Goal: Task Accomplishment & Management: Manage account settings

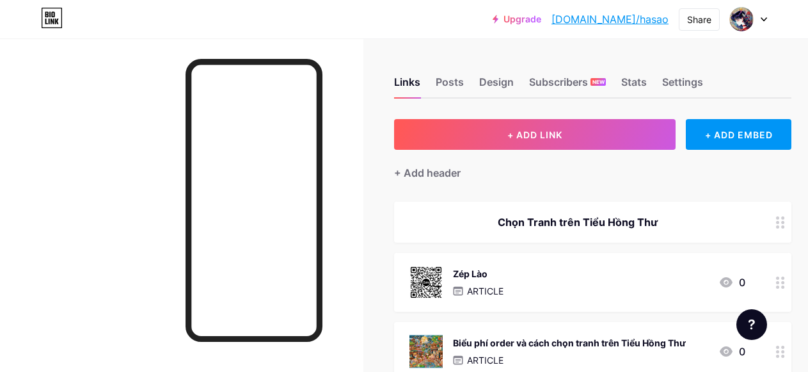
scroll to position [256, 0]
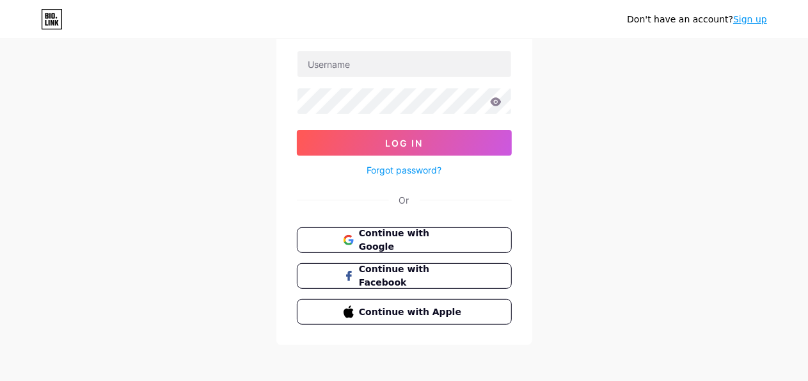
scroll to position [89, 0]
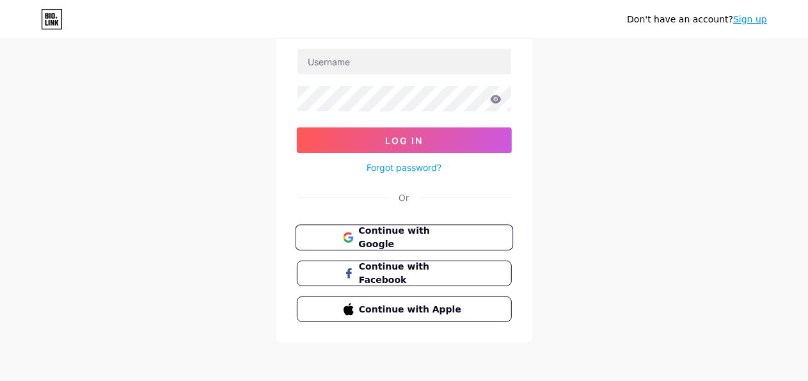
click at [478, 239] on button "Continue with Google" at bounding box center [404, 238] width 218 height 26
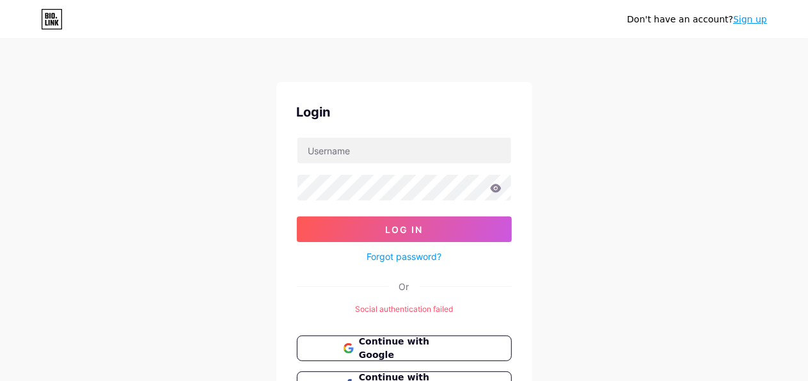
click at [45, 17] on icon at bounding box center [46, 16] width 3 height 6
click at [587, 106] on div "Don't have an account? Sign up Login Log In Forgot password? Or Social authenti…" at bounding box center [404, 247] width 808 height 494
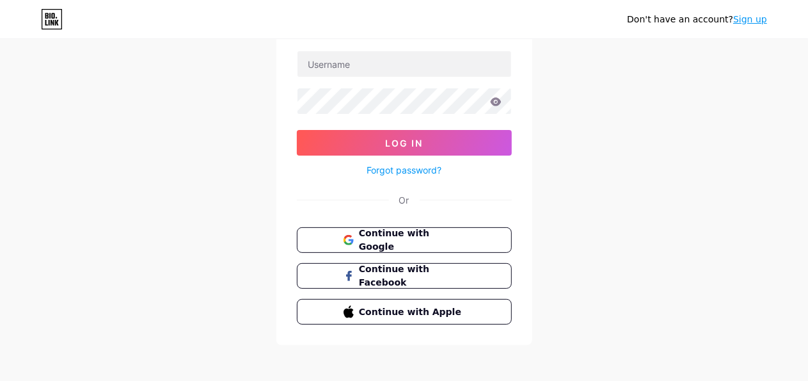
scroll to position [89, 0]
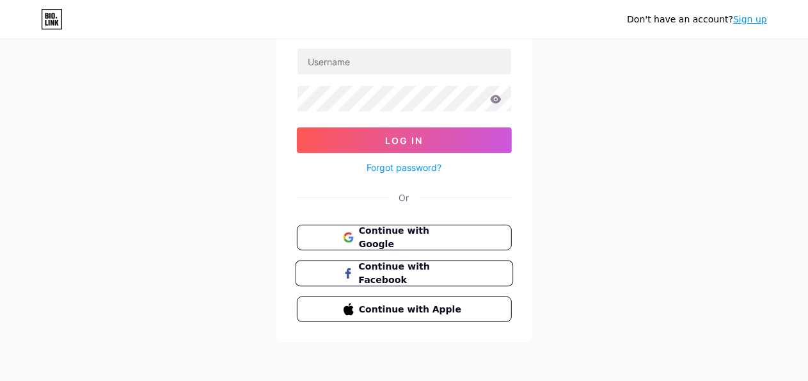
click at [472, 266] on button "Continue with Facebook" at bounding box center [404, 273] width 218 height 26
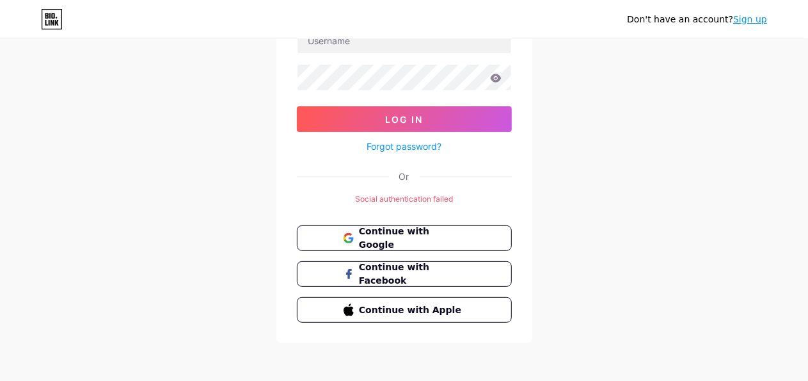
scroll to position [111, 0]
click at [466, 238] on button "Continue with Google" at bounding box center [404, 238] width 218 height 26
click at [475, 233] on button "Continue with Google" at bounding box center [404, 238] width 218 height 26
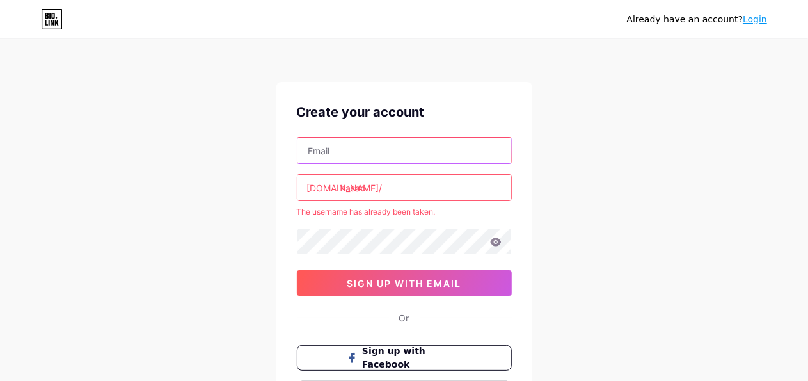
click at [450, 147] on input "text" at bounding box center [405, 151] width 214 height 26
type input "trantam.141294@gmail.com"
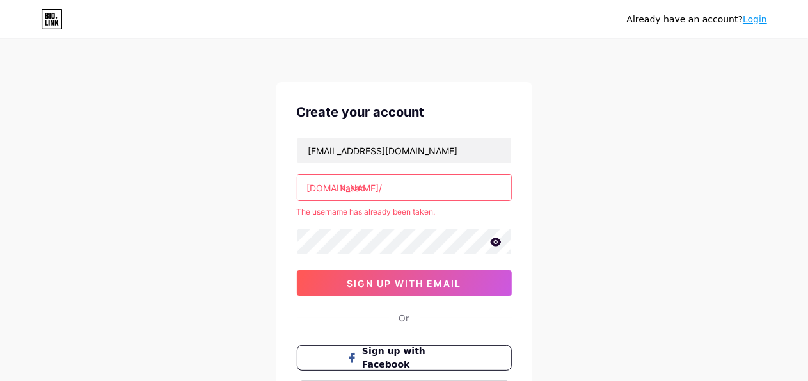
click at [434, 212] on div "The username has already been taken." at bounding box center [404, 212] width 215 height 12
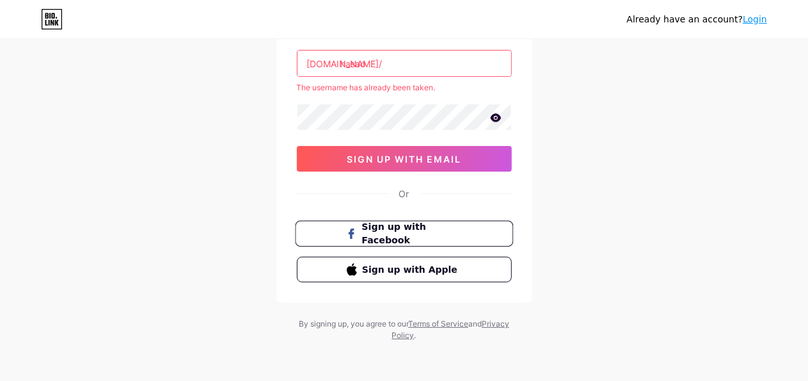
click at [416, 224] on button "Sign up with Facebook" at bounding box center [404, 234] width 218 height 26
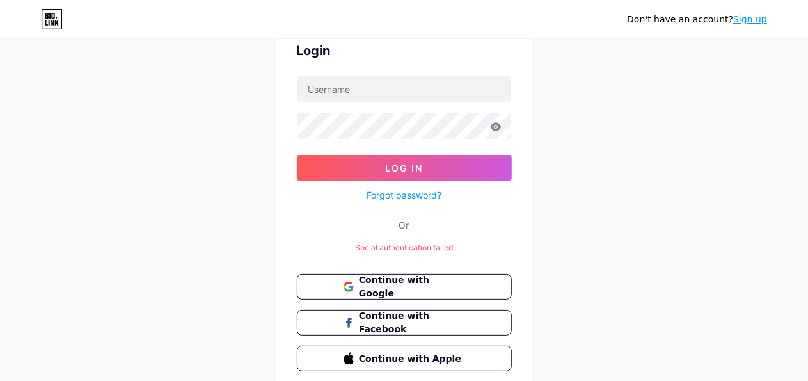
scroll to position [111, 0]
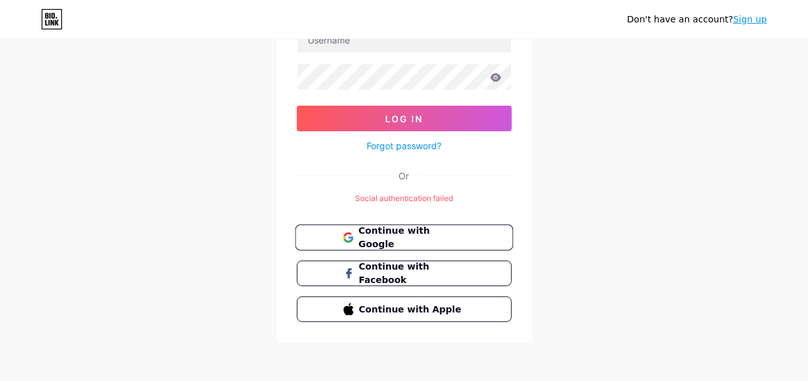
click at [472, 226] on button "Continue with Google" at bounding box center [404, 238] width 218 height 26
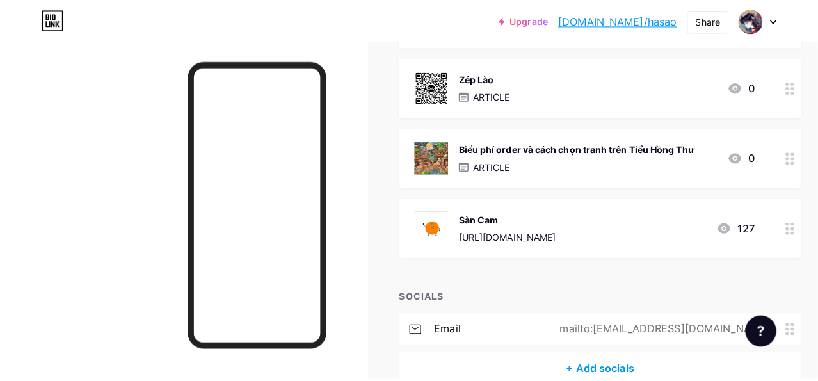
scroll to position [256, 0]
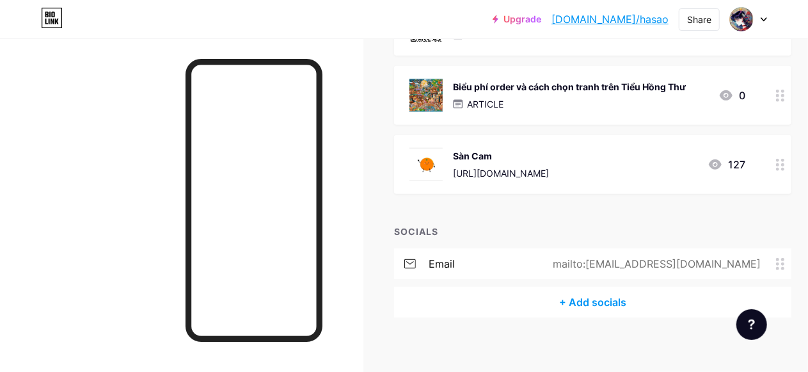
click at [656, 173] on div "Sàn Cam [URL][DOMAIN_NAME] 127" at bounding box center [577, 164] width 336 height 33
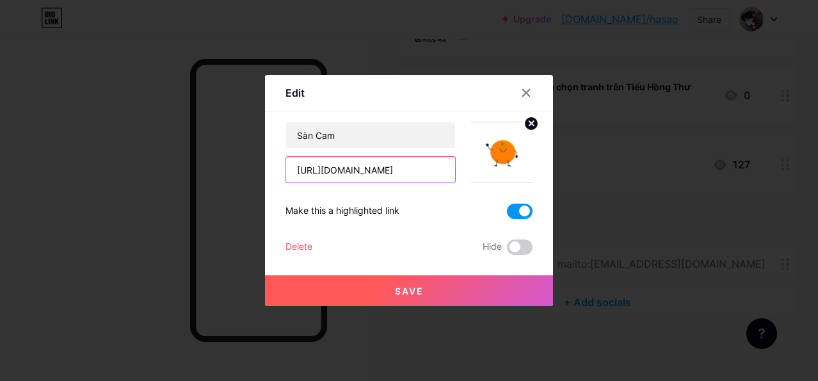
scroll to position [0, 50]
drag, startPoint x: 291, startPoint y: 168, endPoint x: 541, endPoint y: 132, distance: 252.1
click at [541, 132] on div "Edit Content YouTube Play YouTube video without leaving your page. ADD Vimeo Pl…" at bounding box center [409, 190] width 288 height 231
paste input "shop/57133877"
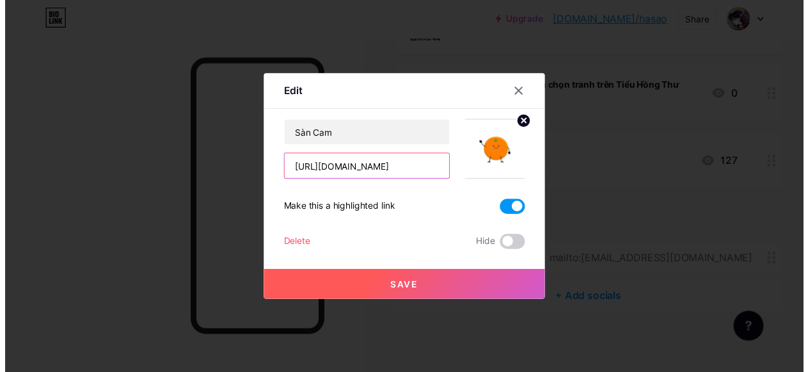
scroll to position [0, 0]
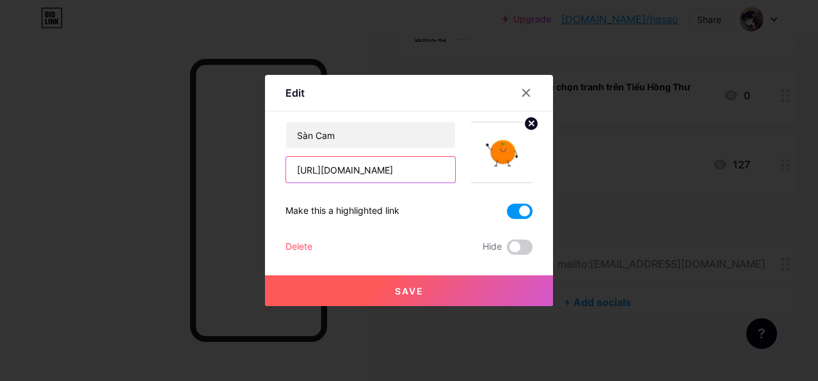
type input "[URL][DOMAIN_NAME]"
click at [418, 296] on button "Save" at bounding box center [409, 290] width 288 height 31
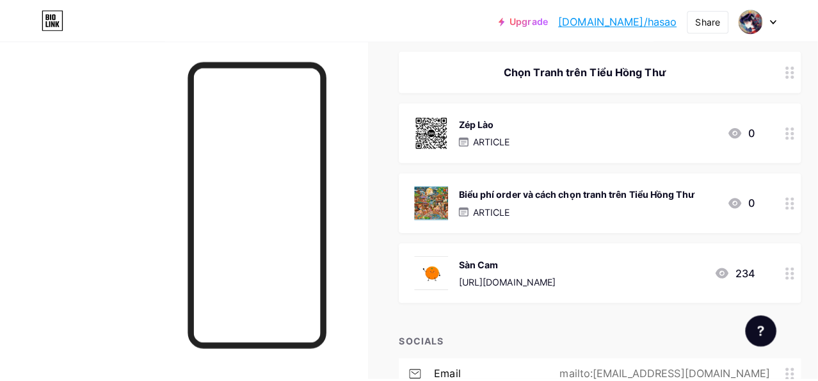
scroll to position [128, 0]
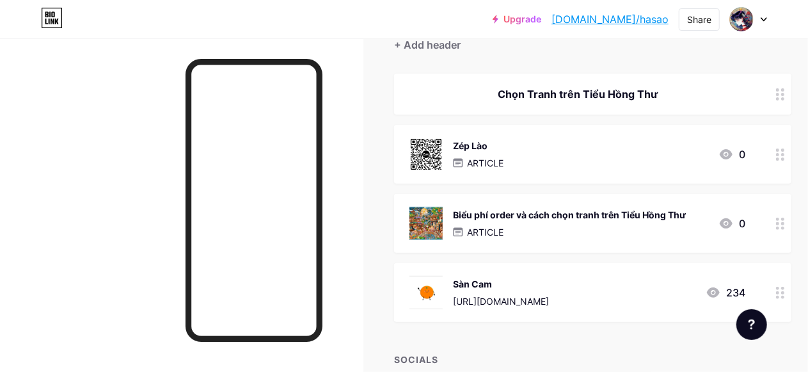
click at [784, 223] on circle at bounding box center [782, 223] width 3 height 3
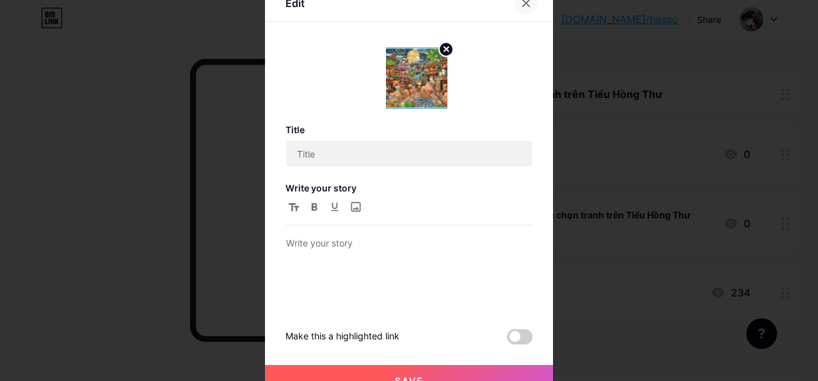
click at [521, 3] on icon at bounding box center [526, 3] width 10 height 10
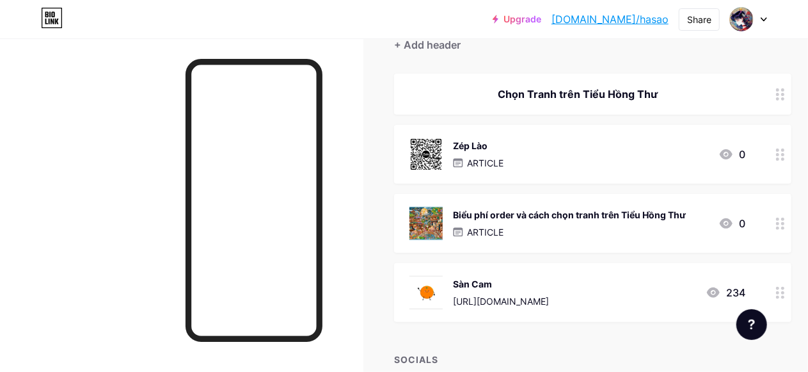
click at [564, 237] on div "ARTICLE" at bounding box center [569, 231] width 233 height 13
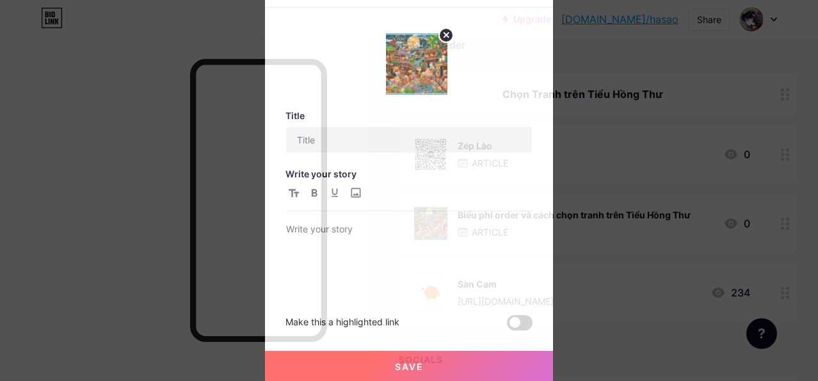
type input "Biểu phí order và cách chọn tranh trên Tiểu Hồng Thư"
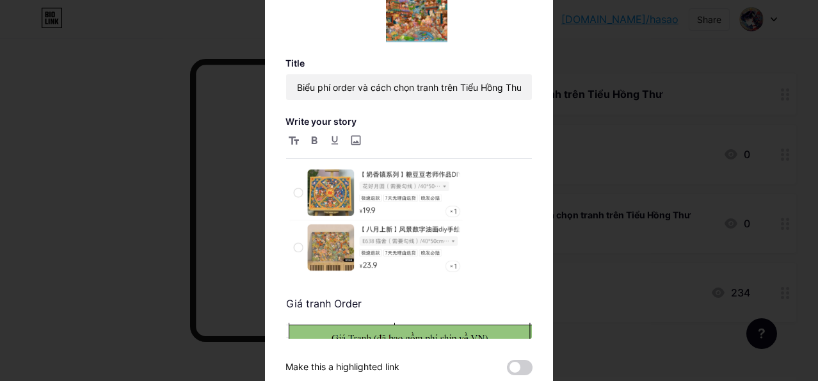
scroll to position [70, 0]
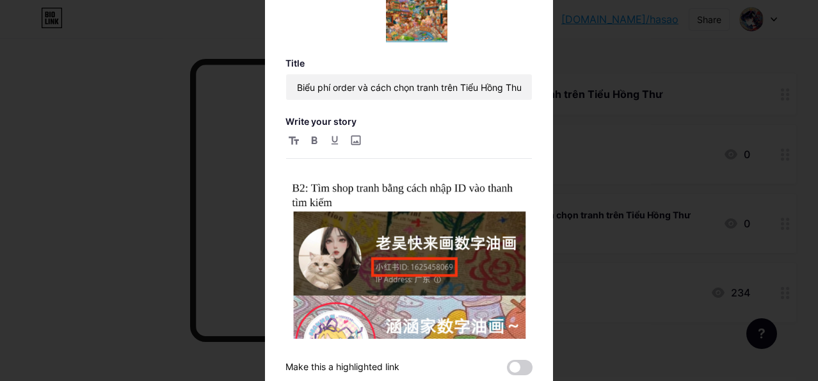
drag, startPoint x: 515, startPoint y: 35, endPoint x: 534, endPoint y: 104, distance: 72.3
click at [519, 110] on div "Title Biểu phí order và cách chọn tranh trên Tiểu Hồng Thư Write your story Giá…" at bounding box center [408, 191] width 247 height 440
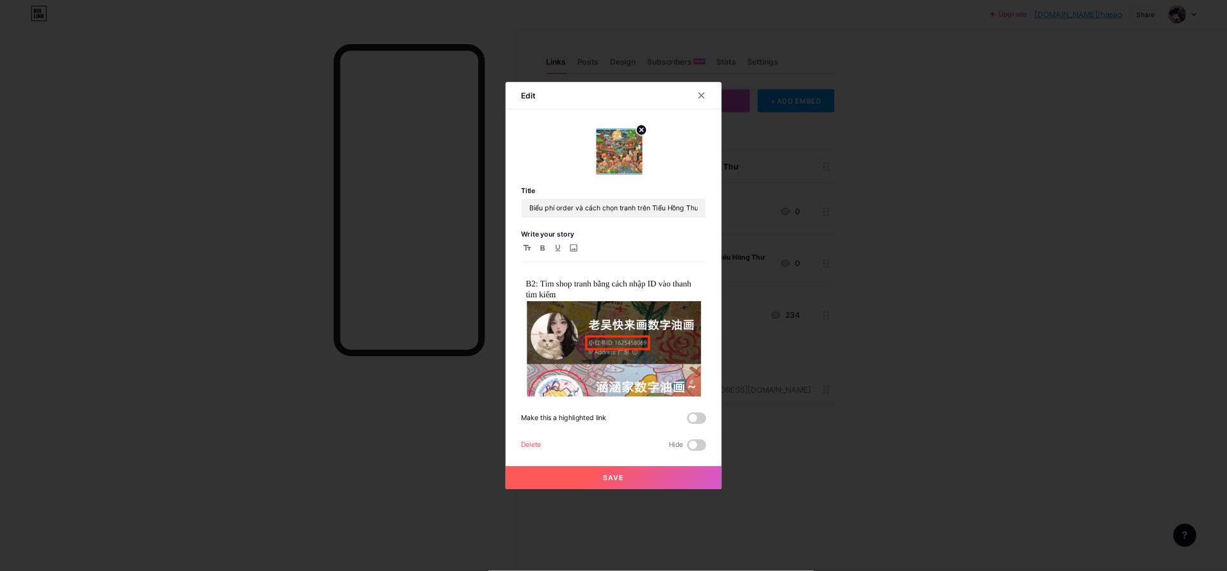
scroll to position [71, 0]
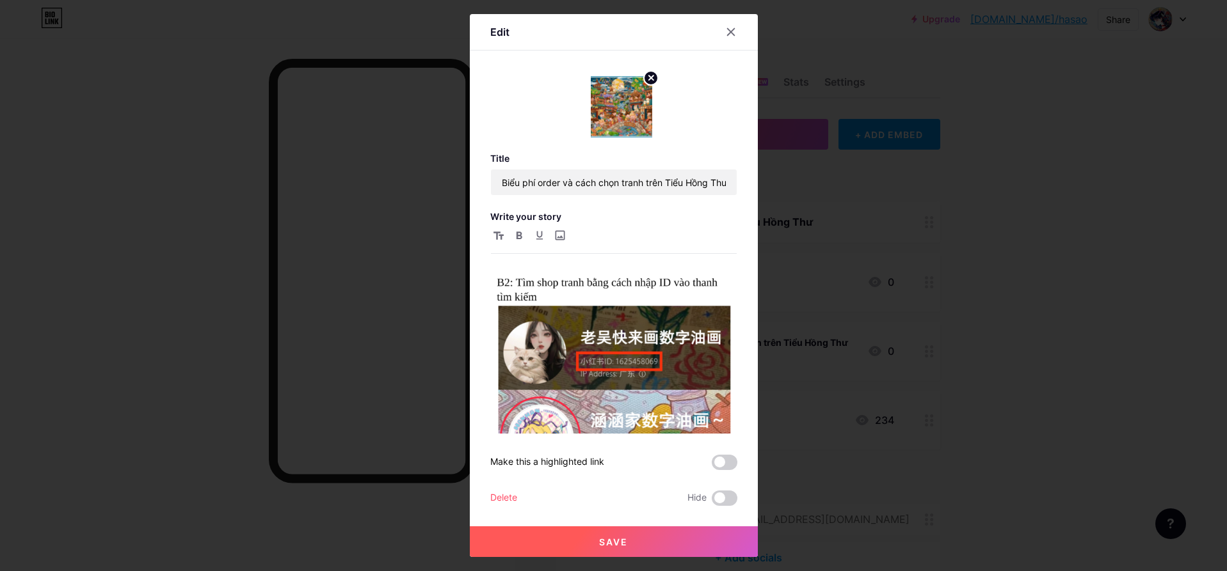
click at [628, 27] on div "Edit" at bounding box center [614, 35] width 288 height 30
click at [719, 35] on div at bounding box center [730, 31] width 23 height 23
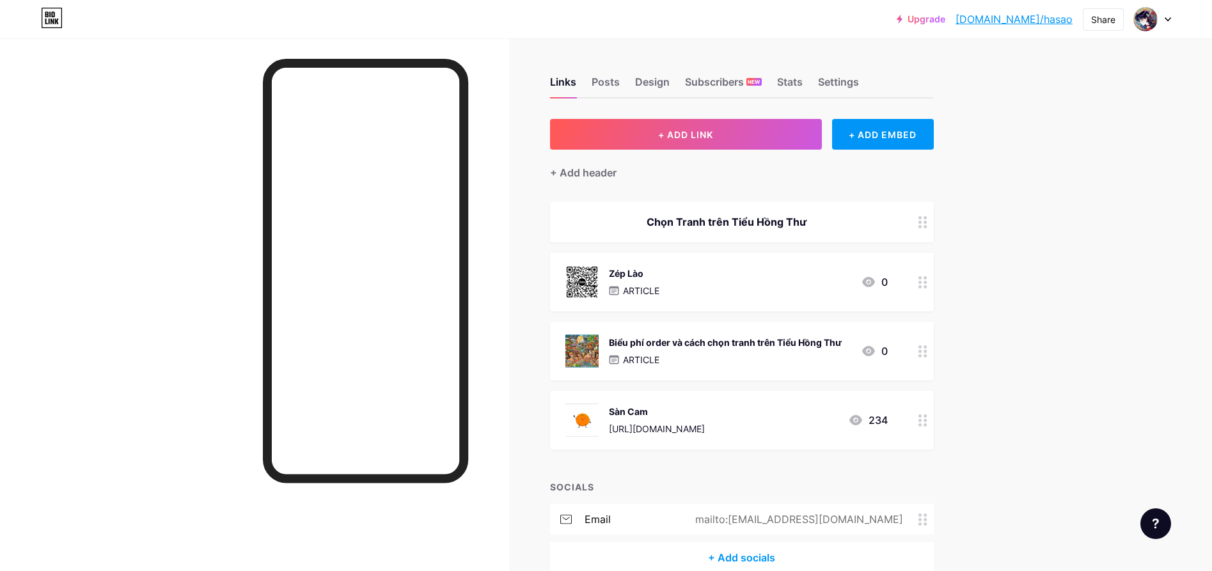
drag, startPoint x: 741, startPoint y: 357, endPoint x: 1073, endPoint y: 342, distance: 332.4
click at [817, 340] on div "Upgrade [DOMAIN_NAME]/hasao [DOMAIN_NAME]/hasao Share Switch accounts Sao Hỏa […" at bounding box center [606, 318] width 1212 height 637
click at [817, 353] on icon at bounding box center [923, 351] width 9 height 12
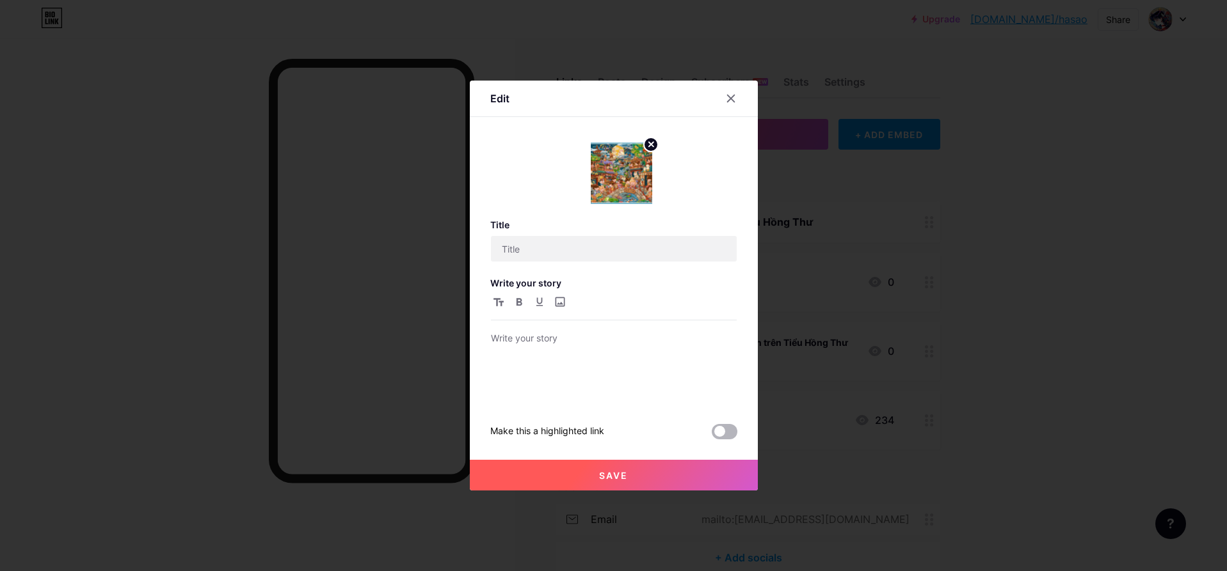
click at [727, 380] on span at bounding box center [724, 431] width 26 height 15
click at [711, 380] on input "checkbox" at bounding box center [711, 435] width 0 height 0
click at [701, 380] on button "Save" at bounding box center [614, 475] width 288 height 31
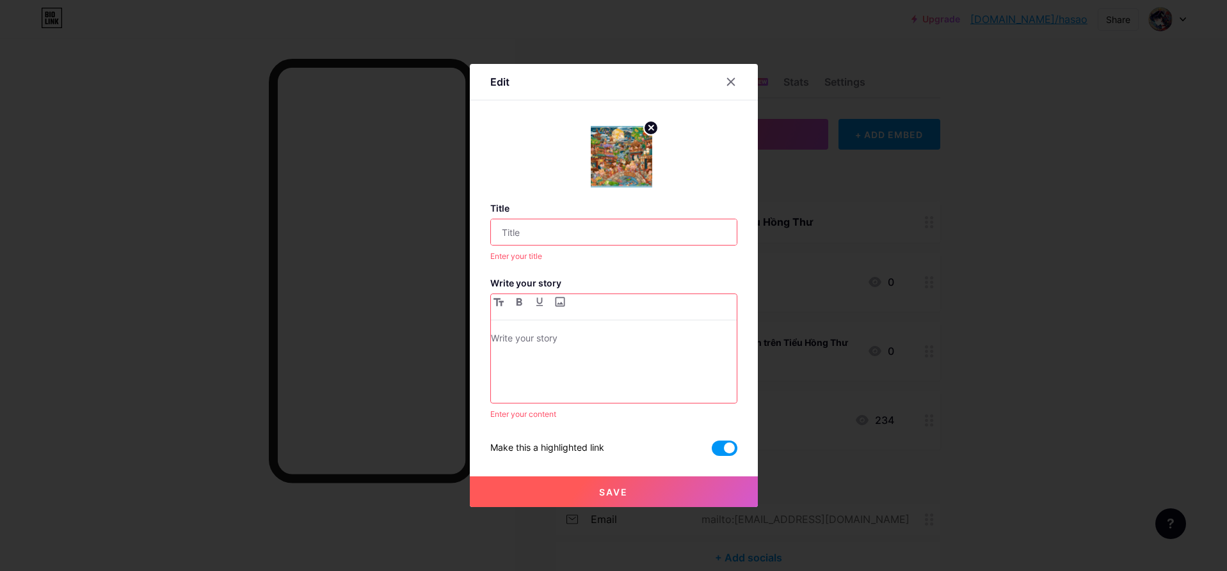
type input "Biểu phí order và cách chọn tranh trên Tiểu Hồng Thư"
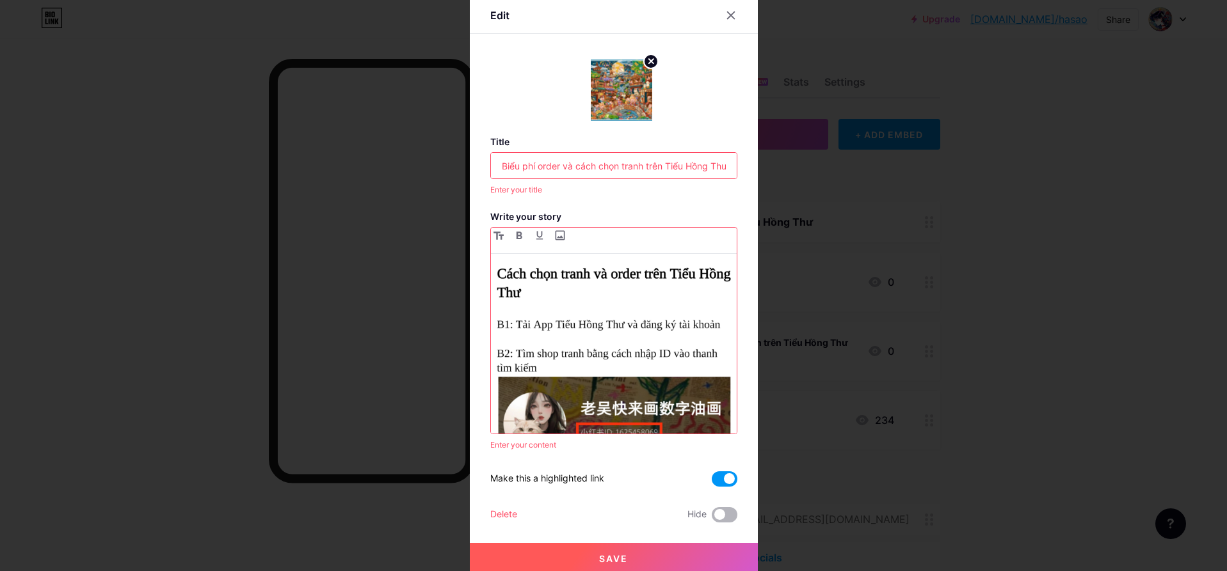
click at [726, 380] on span at bounding box center [724, 514] width 26 height 15
click at [711, 380] on input "checkbox" at bounding box center [711, 518] width 0 height 0
click at [714, 380] on button "Save" at bounding box center [614, 558] width 288 height 31
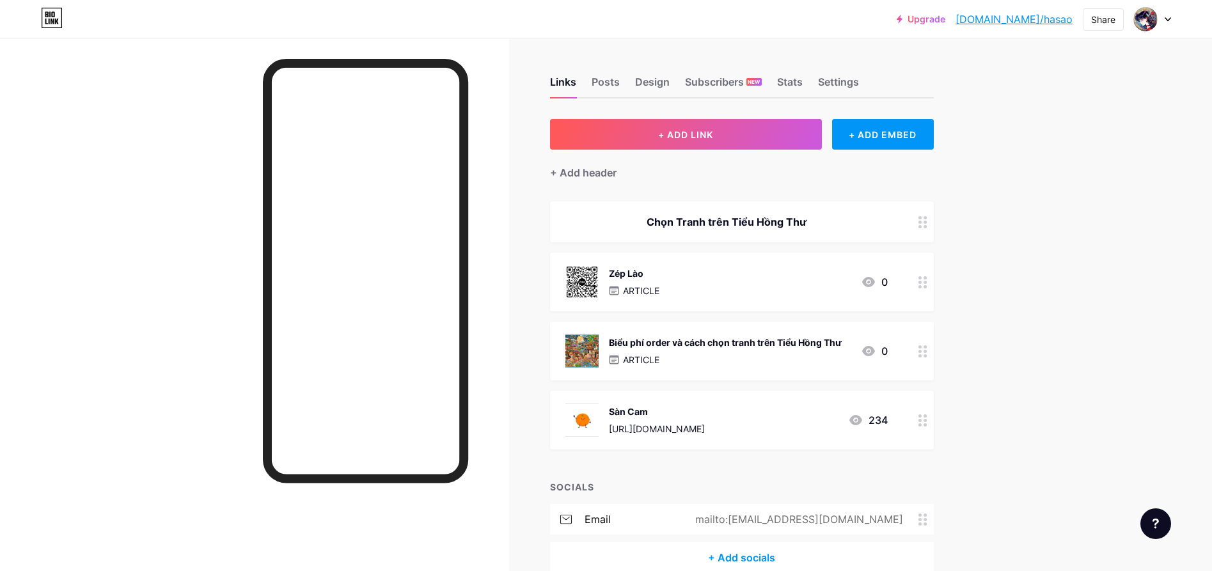
click at [817, 232] on div at bounding box center [923, 222] width 22 height 41
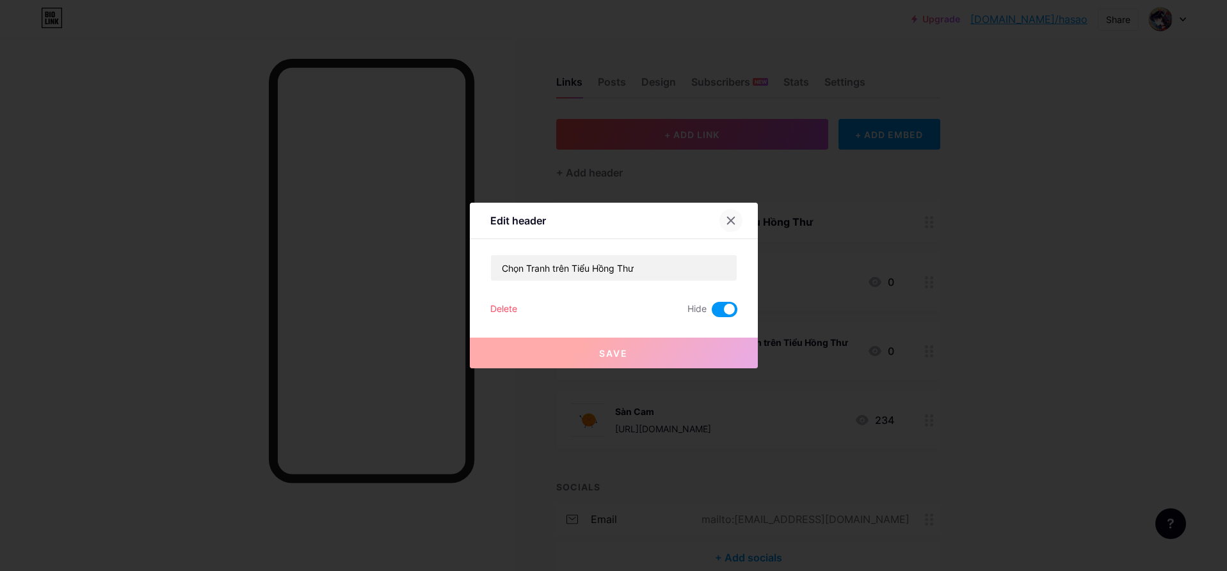
click at [726, 222] on icon at bounding box center [731, 221] width 10 height 10
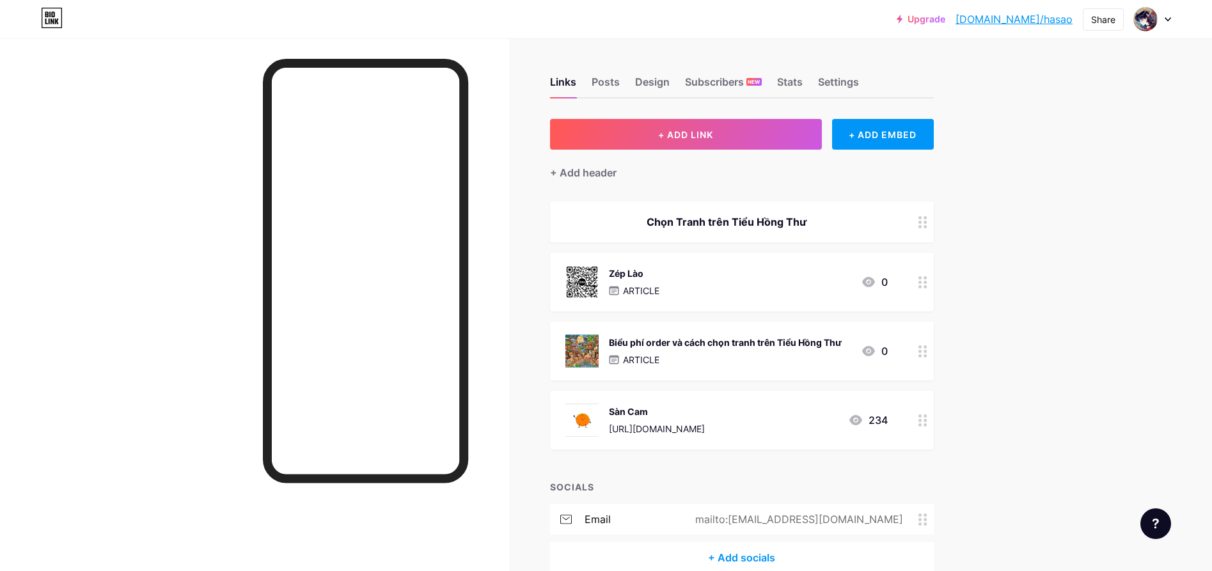
click at [817, 230] on div at bounding box center [923, 222] width 22 height 41
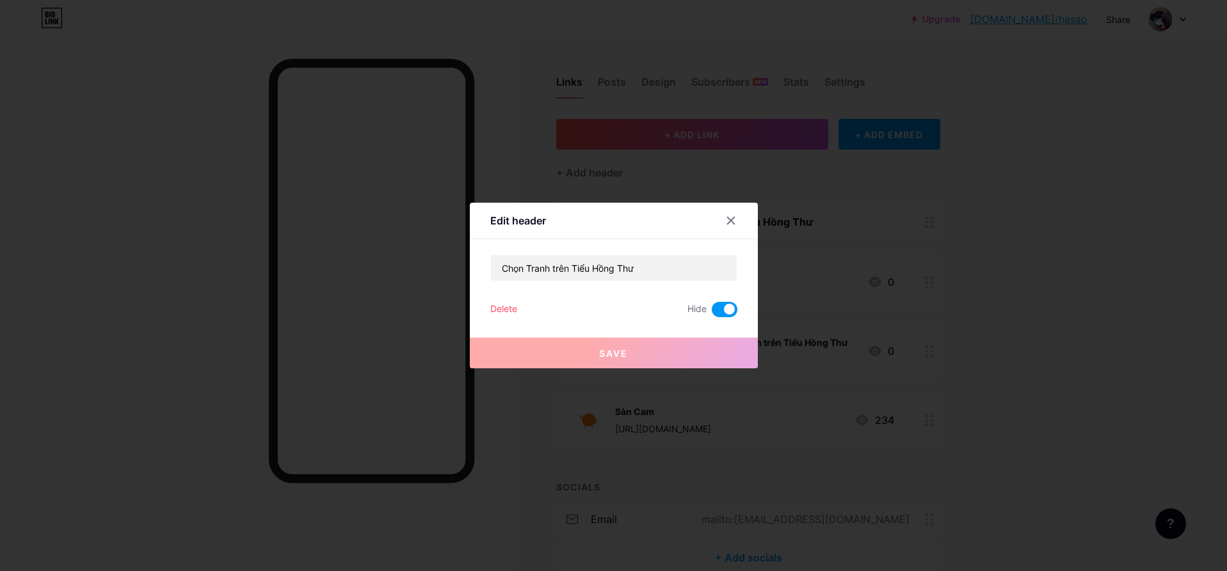
click at [711, 313] on span at bounding box center [724, 309] width 26 height 15
click at [711, 313] on input "checkbox" at bounding box center [711, 313] width 0 height 0
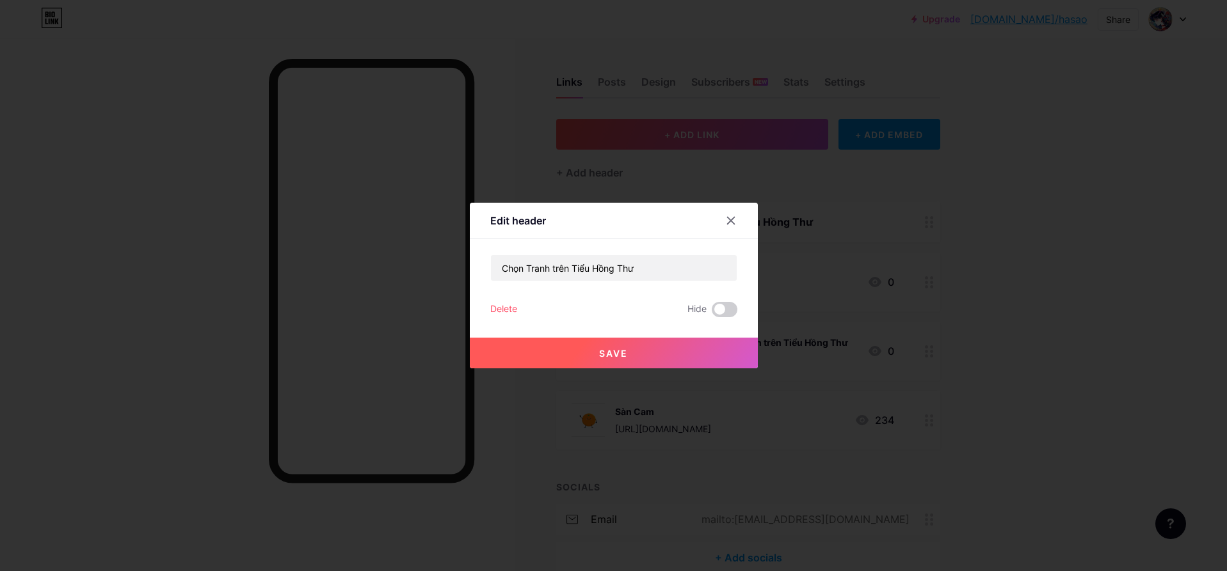
click at [683, 346] on button "Save" at bounding box center [614, 353] width 288 height 31
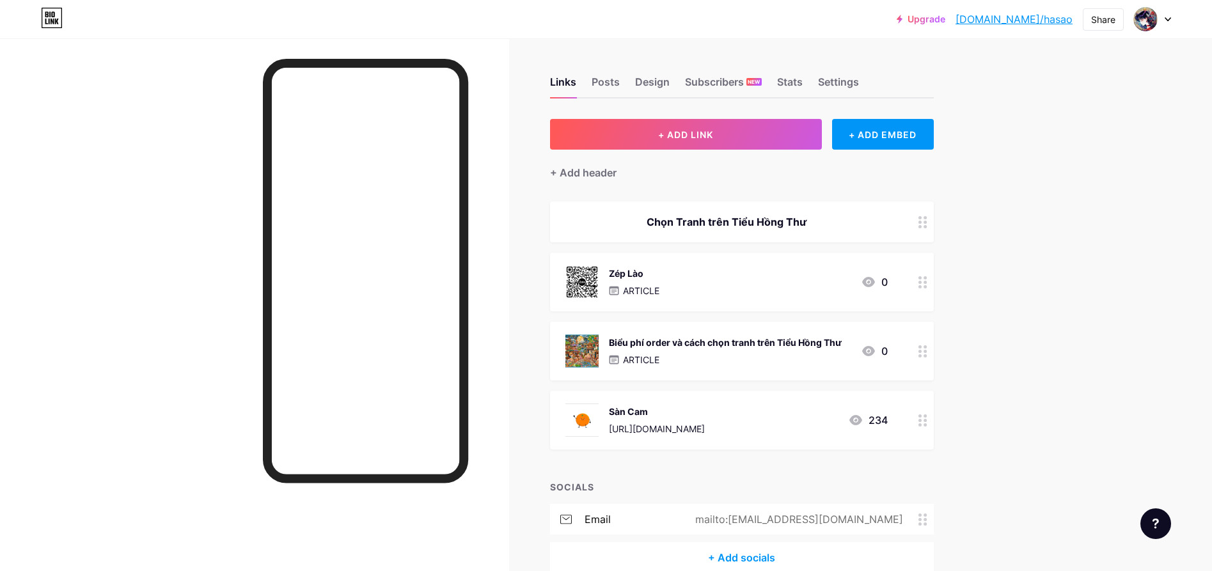
click at [720, 233] on div "Chọn Tranh trên Tiểu Hồng Thư" at bounding box center [742, 222] width 384 height 41
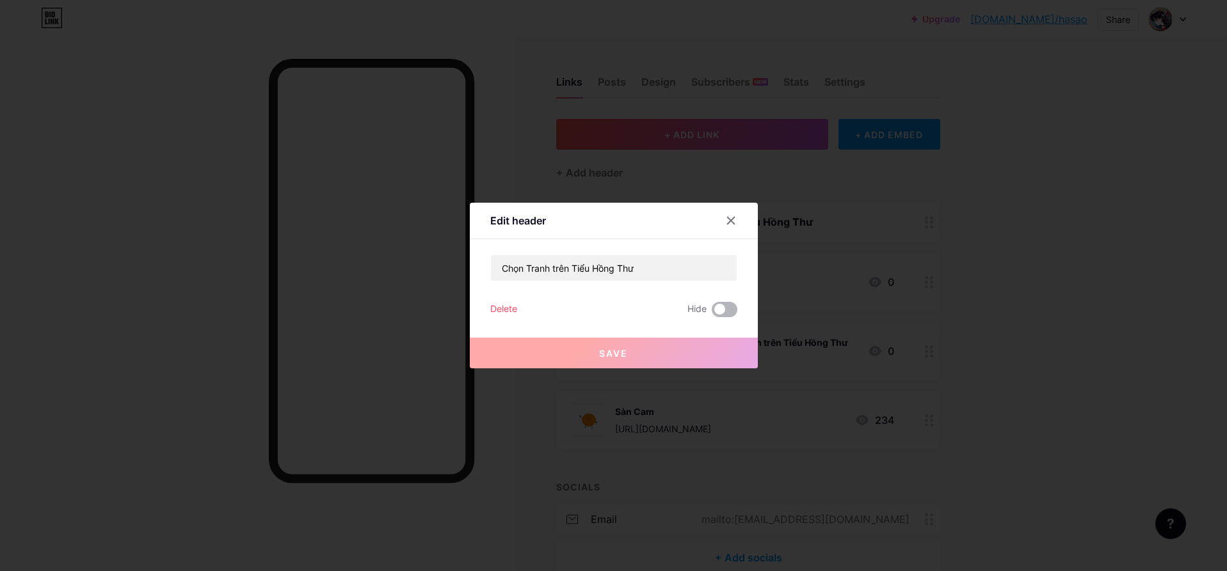
click at [726, 314] on span at bounding box center [724, 309] width 26 height 15
click at [711, 313] on input "checkbox" at bounding box center [711, 313] width 0 height 0
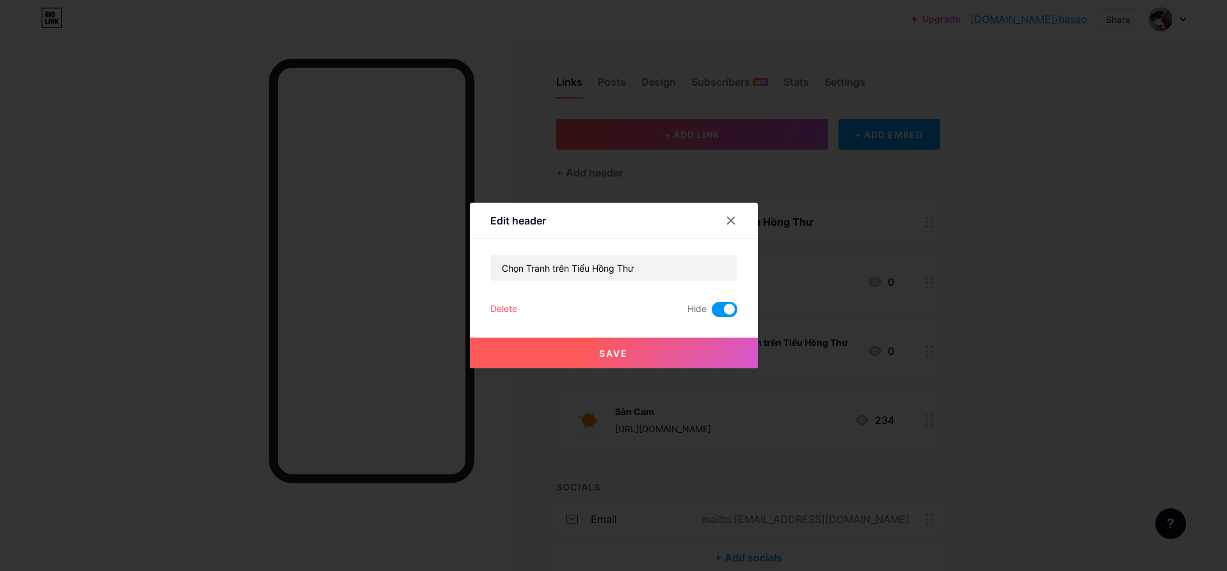
click at [703, 353] on button "Save" at bounding box center [614, 353] width 288 height 31
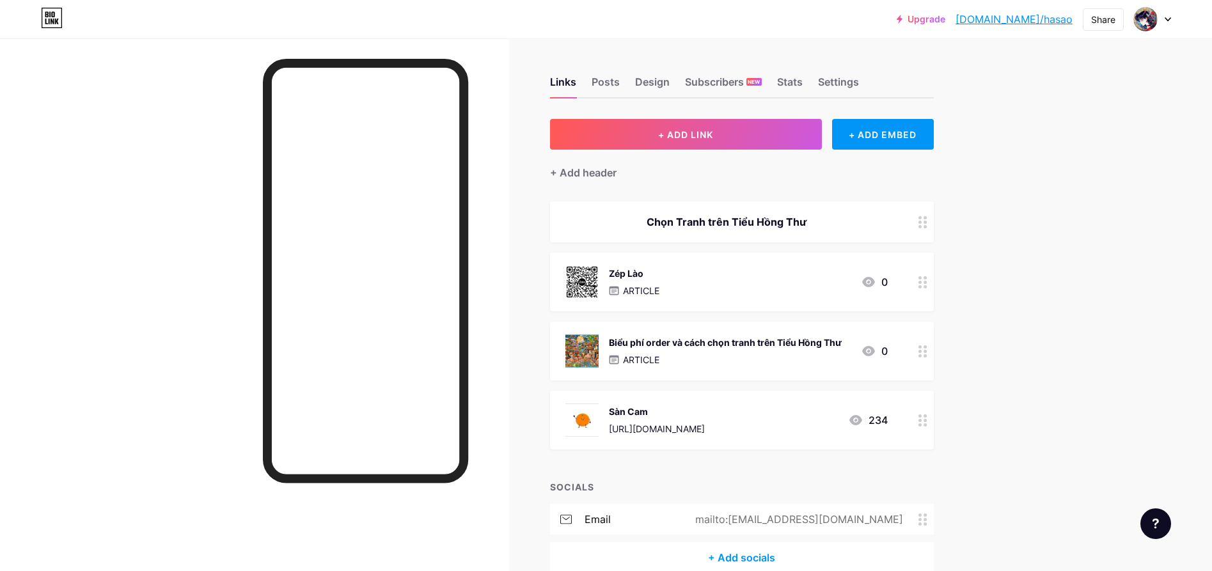
click at [817, 361] on div at bounding box center [923, 351] width 22 height 59
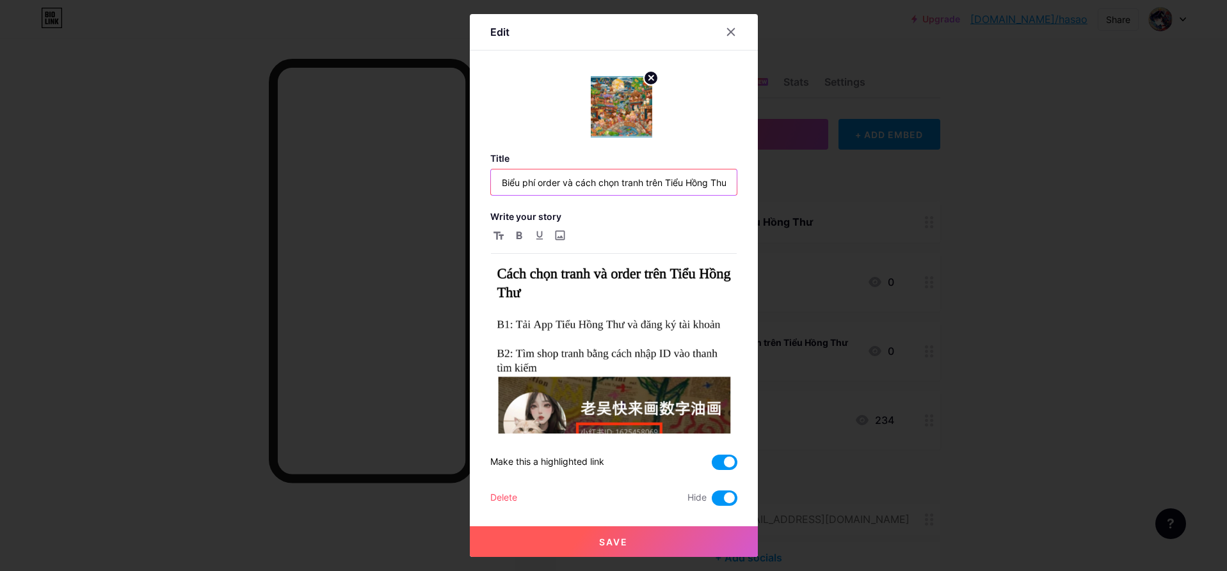
drag, startPoint x: 573, startPoint y: 185, endPoint x: 372, endPoint y: 226, distance: 205.0
click at [372, 226] on div "Edit Title Biểu phí order và cách chọn tranh trên Tiểu Hồng Thư Write your stor…" at bounding box center [613, 285] width 1227 height 571
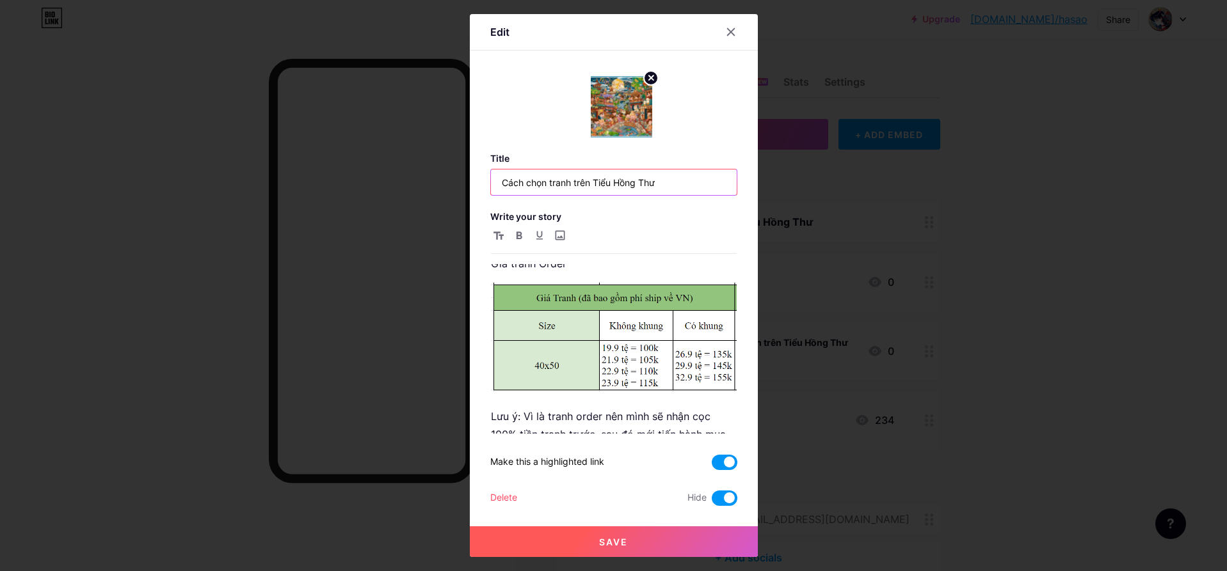
type input "Cách chọn tranh trên Tiểu Hồng Thư"
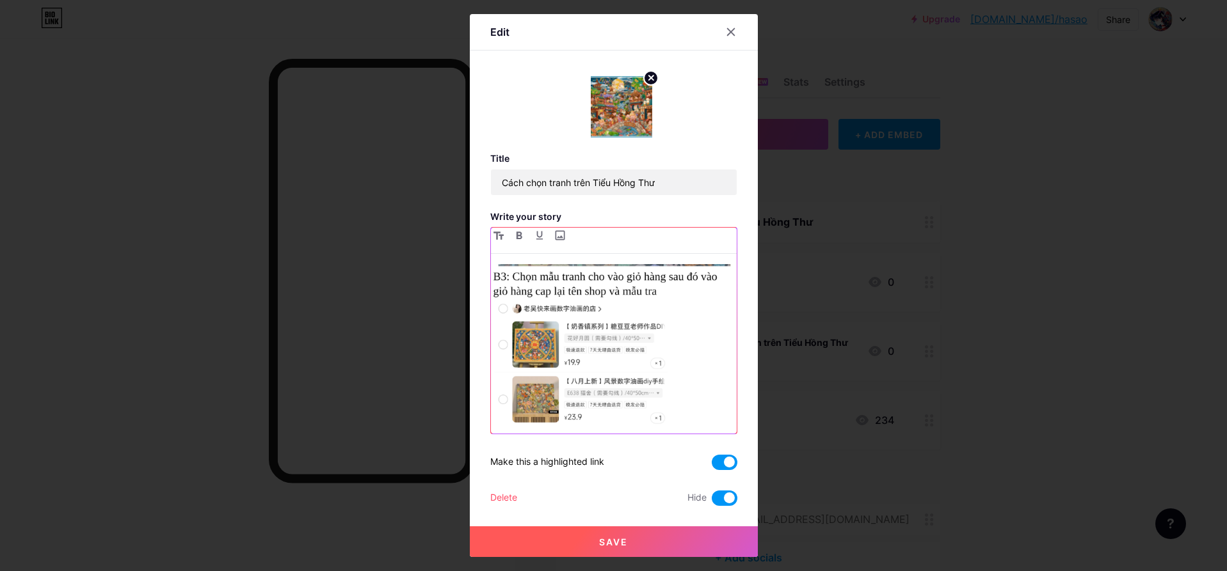
scroll to position [569, 0]
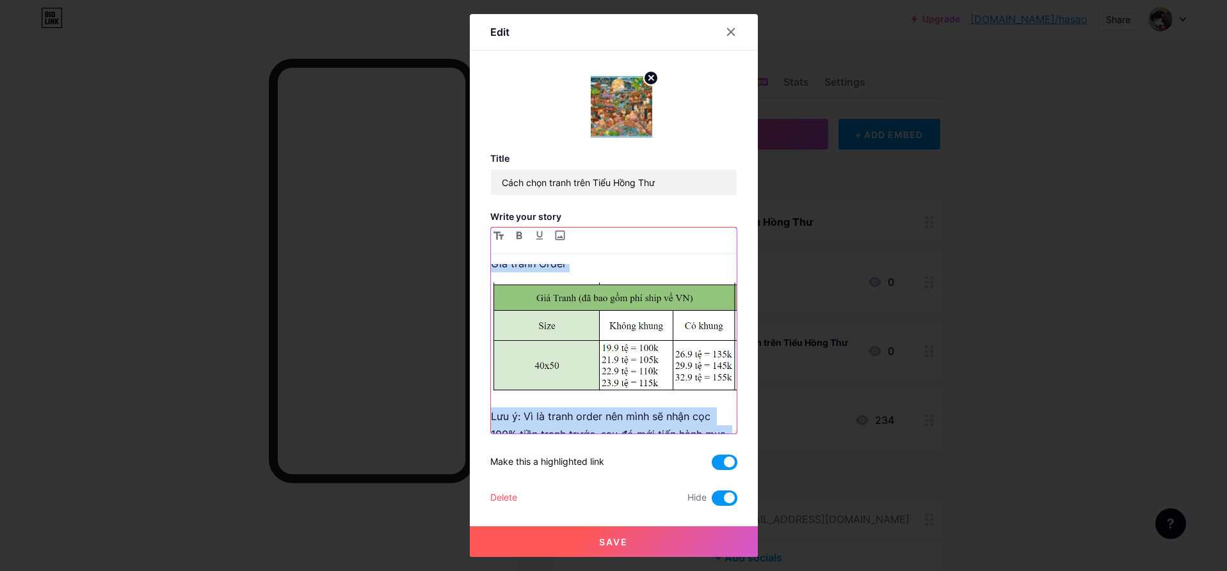
drag, startPoint x: 483, startPoint y: 420, endPoint x: 603, endPoint y: 513, distance: 152.3
click at [602, 380] on form "Title Cách chọn tranh trên Tiểu Hồng Thư Write your story Giá tranh Order Lưu ý…" at bounding box center [613, 286] width 247 height 440
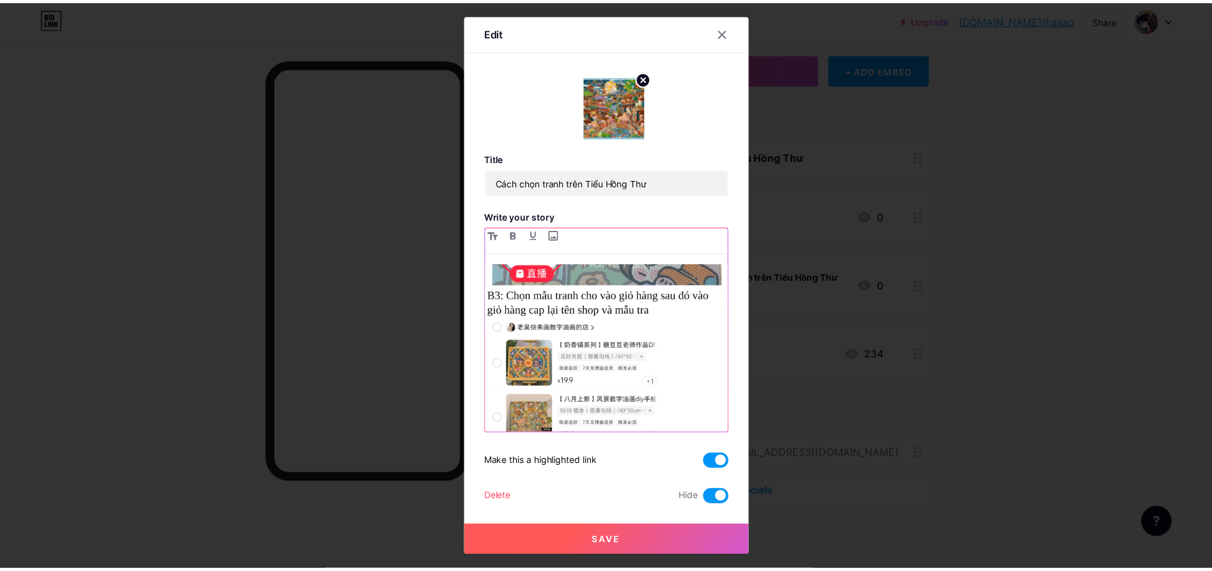
scroll to position [358, 0]
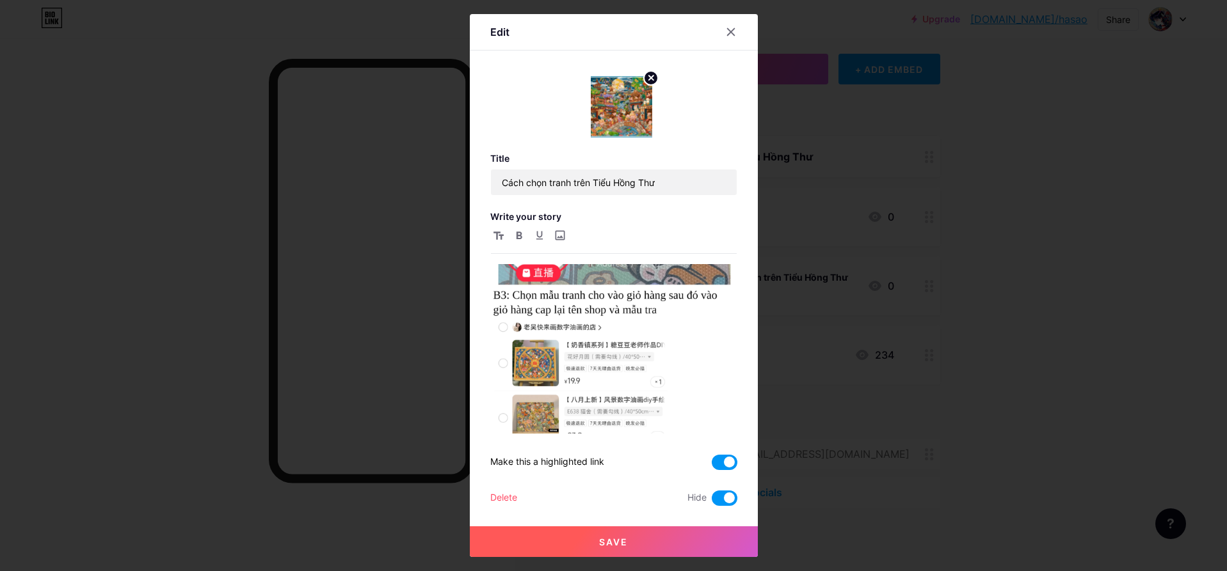
click at [715, 380] on span at bounding box center [724, 498] width 26 height 15
click at [711, 380] on input "checkbox" at bounding box center [711, 502] width 0 height 0
click at [674, 380] on button "Save" at bounding box center [614, 542] width 288 height 31
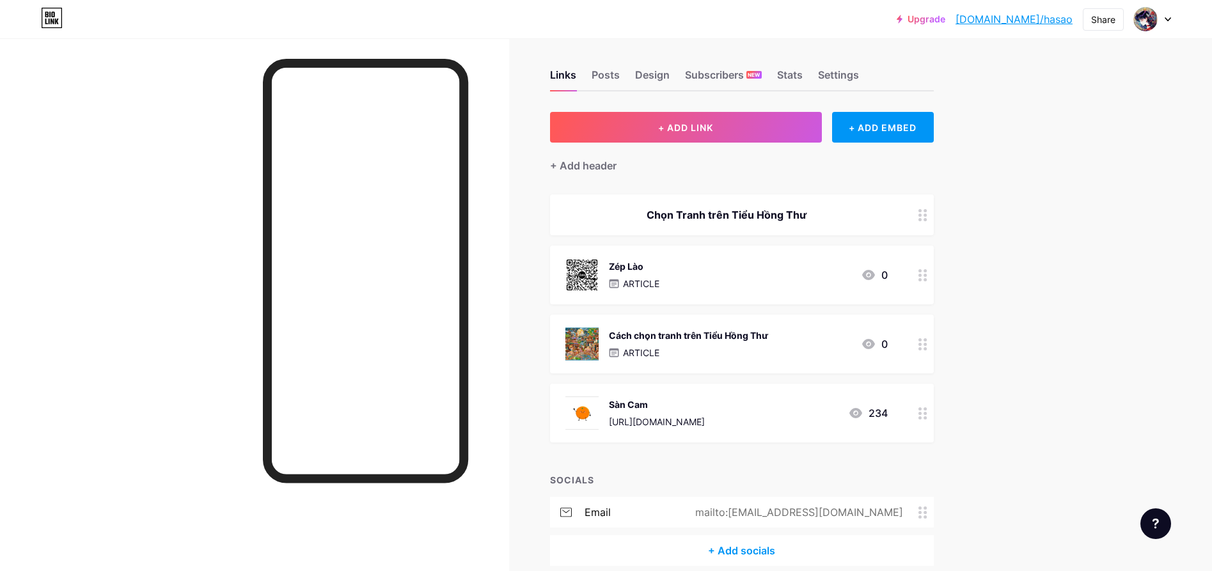
scroll to position [0, 0]
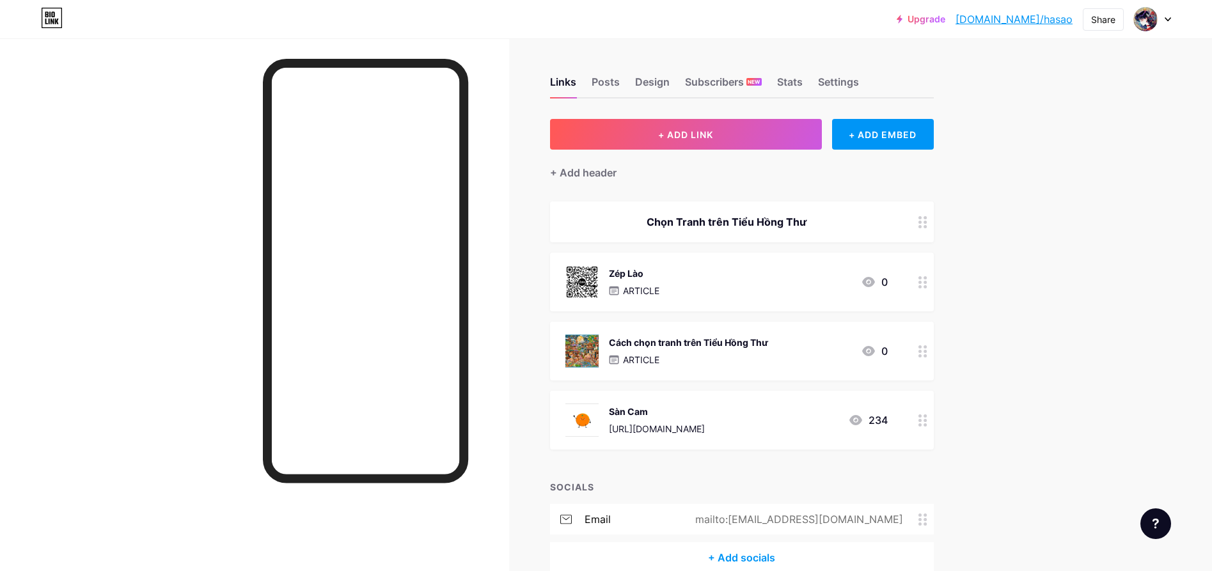
click at [817, 96] on div "Upgrade [DOMAIN_NAME]/hasao [DOMAIN_NAME]/hasao Share Switch accounts Sao Hỏa […" at bounding box center [606, 318] width 1212 height 637
click at [817, 15] on link "[DOMAIN_NAME]/hasao" at bounding box center [1014, 19] width 117 height 15
click at [817, 22] on div at bounding box center [1152, 19] width 37 height 23
click at [817, 319] on div "Upgrade [DOMAIN_NAME]/hasao [DOMAIN_NAME]/hasao Share Switch accounts Sao Hỏa […" at bounding box center [606, 318] width 1212 height 637
click at [804, 131] on button "+ ADD LINK" at bounding box center [686, 134] width 272 height 31
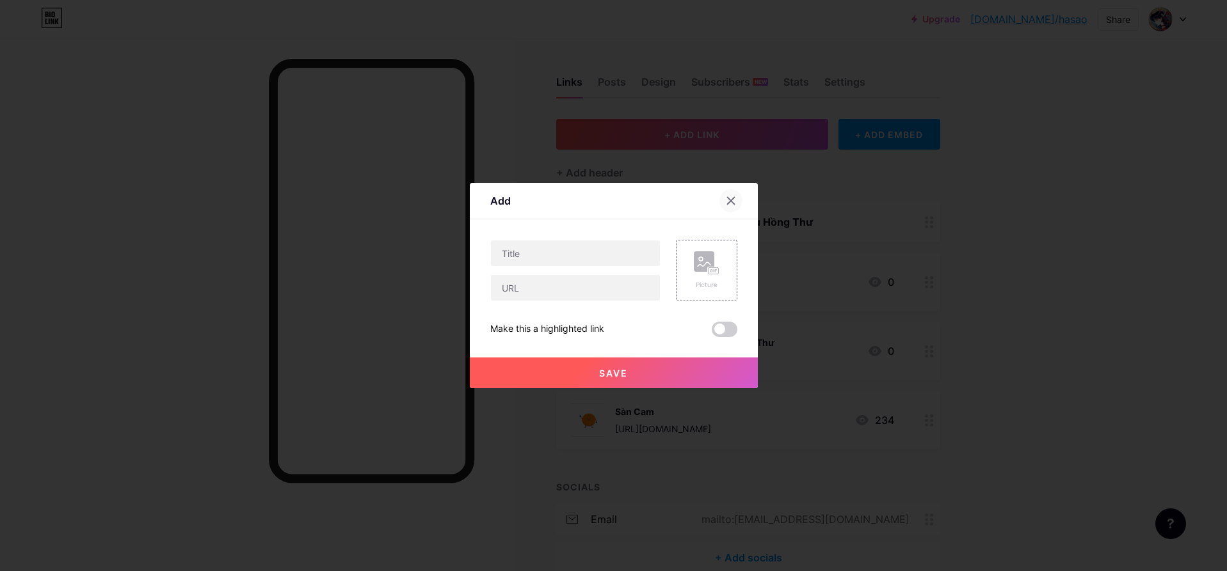
click at [729, 196] on div at bounding box center [730, 200] width 23 height 23
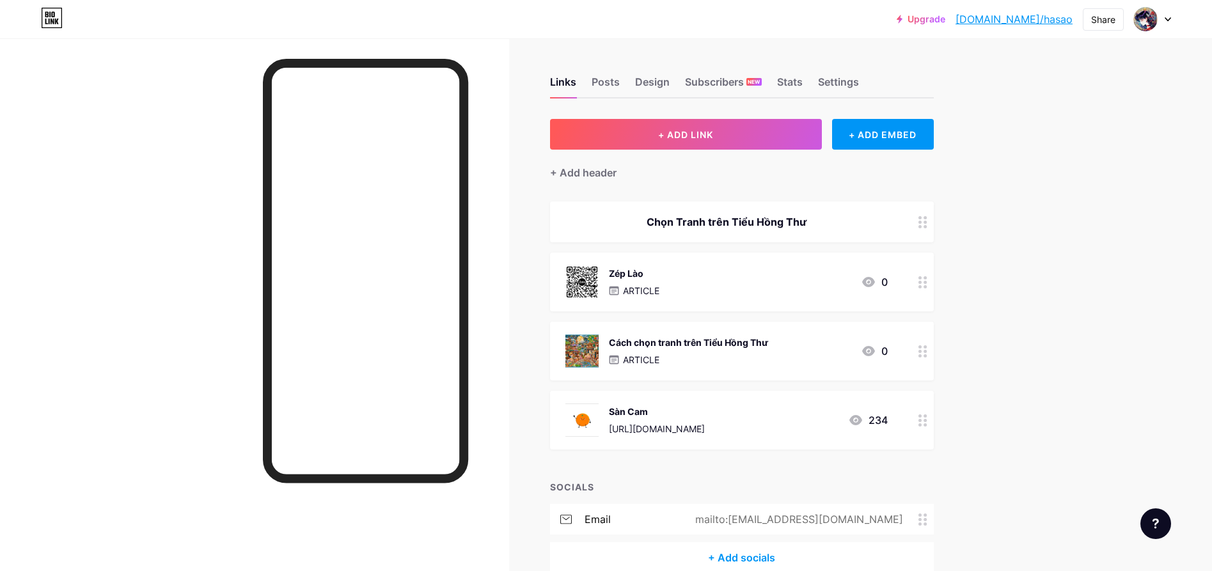
click at [817, 284] on div "Upgrade [DOMAIN_NAME]/hasao [DOMAIN_NAME]/hasao Share Switch accounts Sao Hỏa […" at bounding box center [606, 318] width 1212 height 637
